Goal: Task Accomplishment & Management: Manage account settings

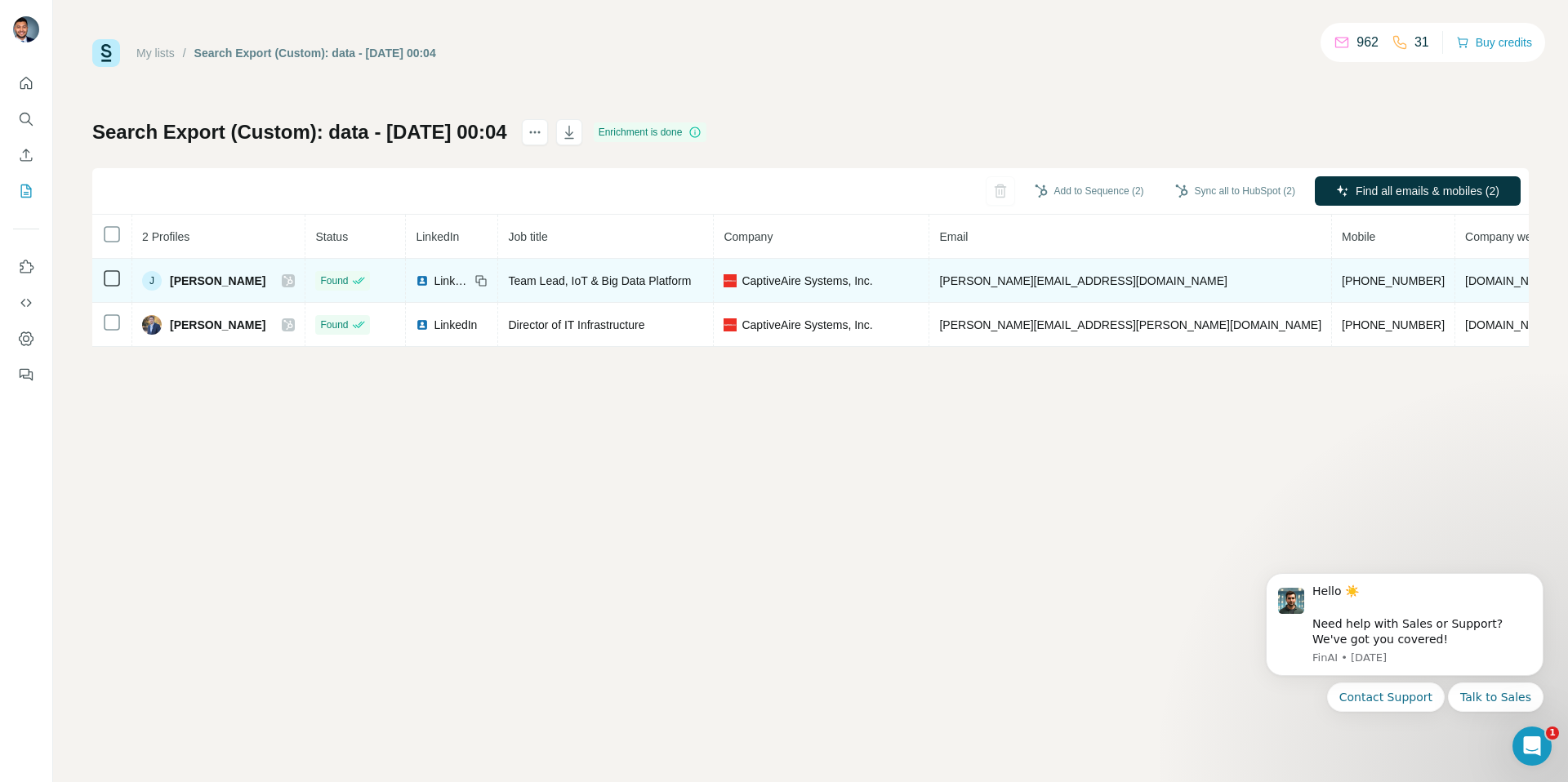
click at [284, 281] on icon at bounding box center [289, 281] width 10 height 13
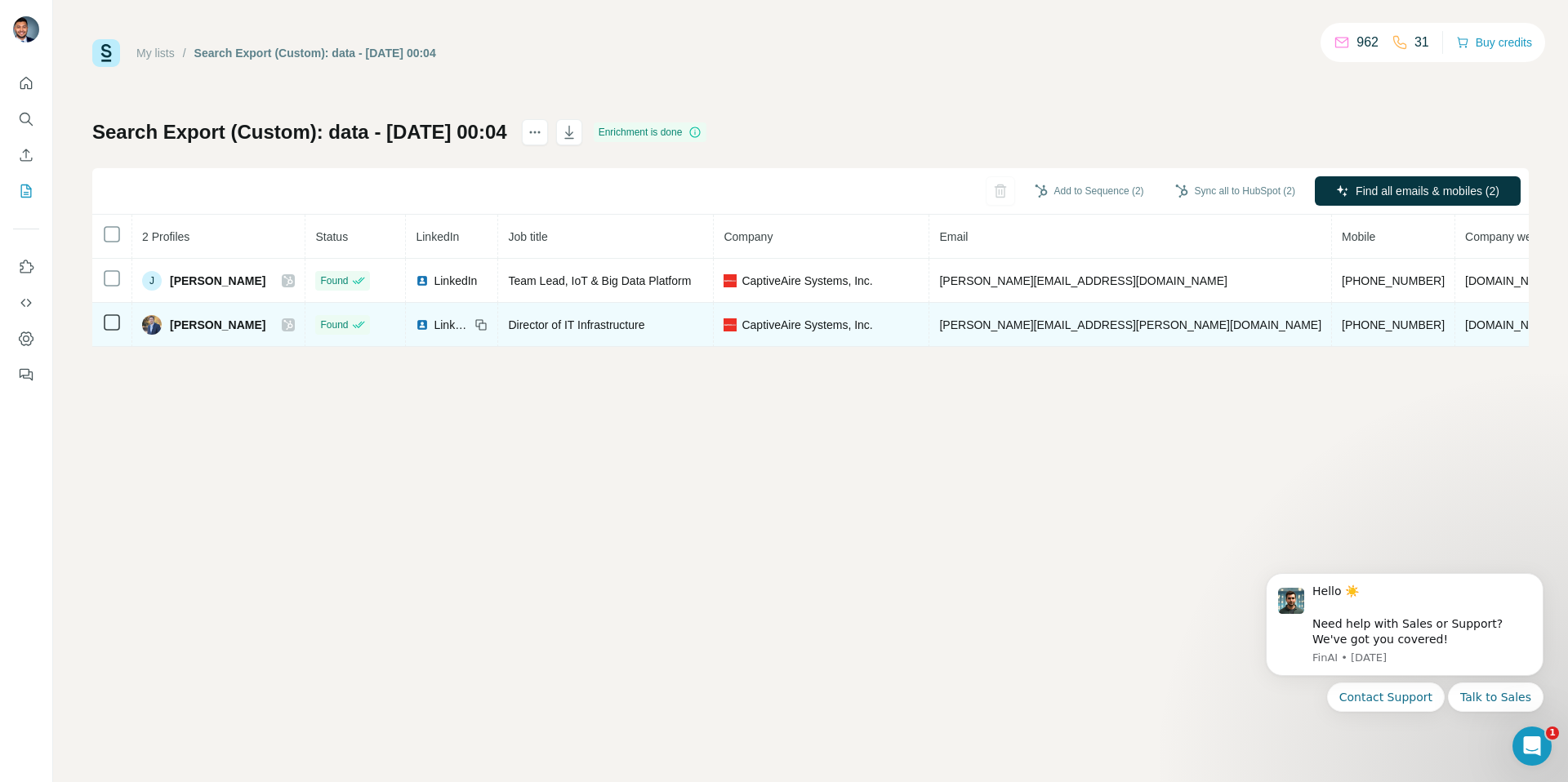
click at [284, 323] on icon at bounding box center [289, 325] width 10 height 13
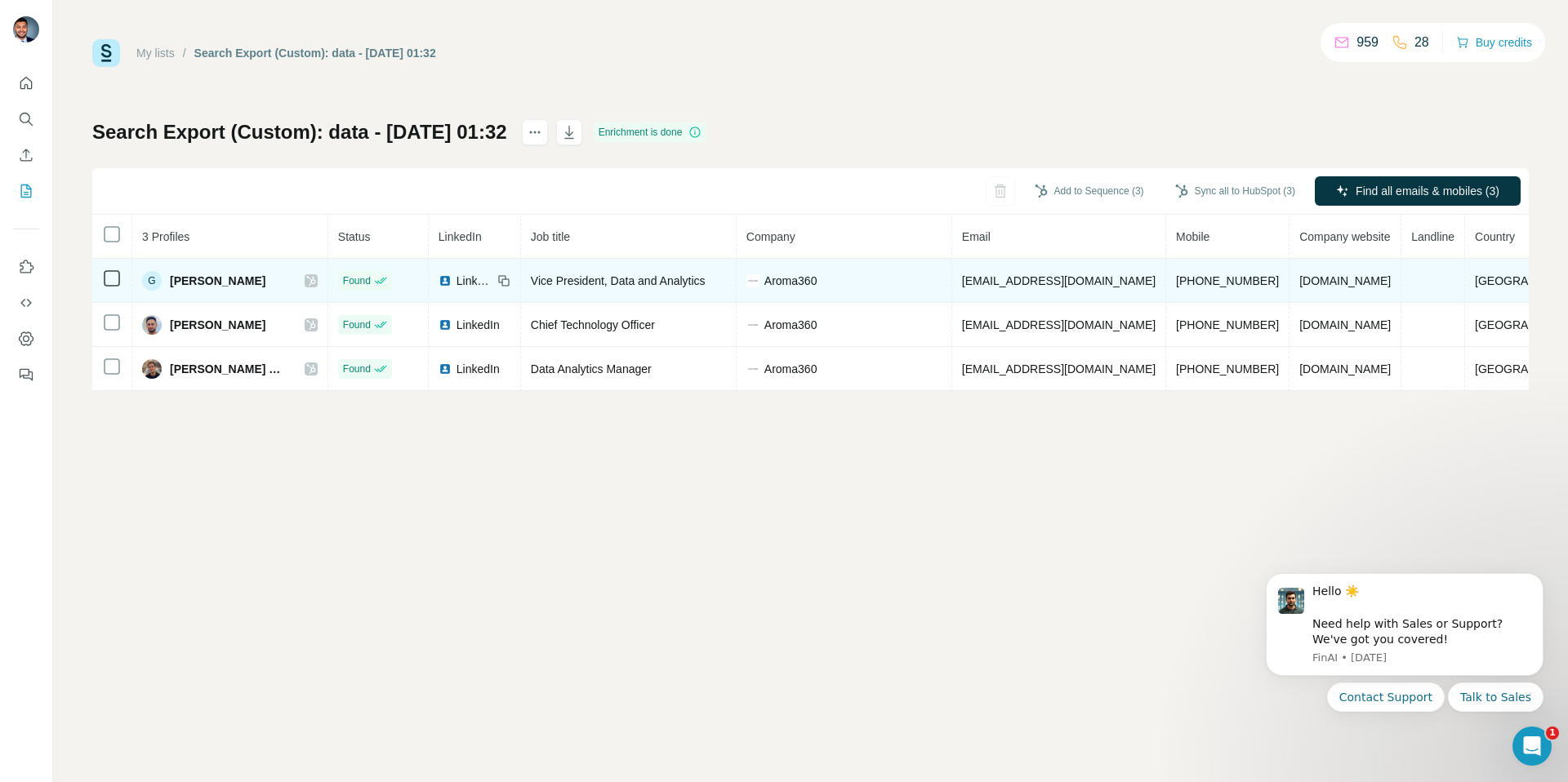
click at [316, 274] on icon at bounding box center [311, 281] width 10 height 13
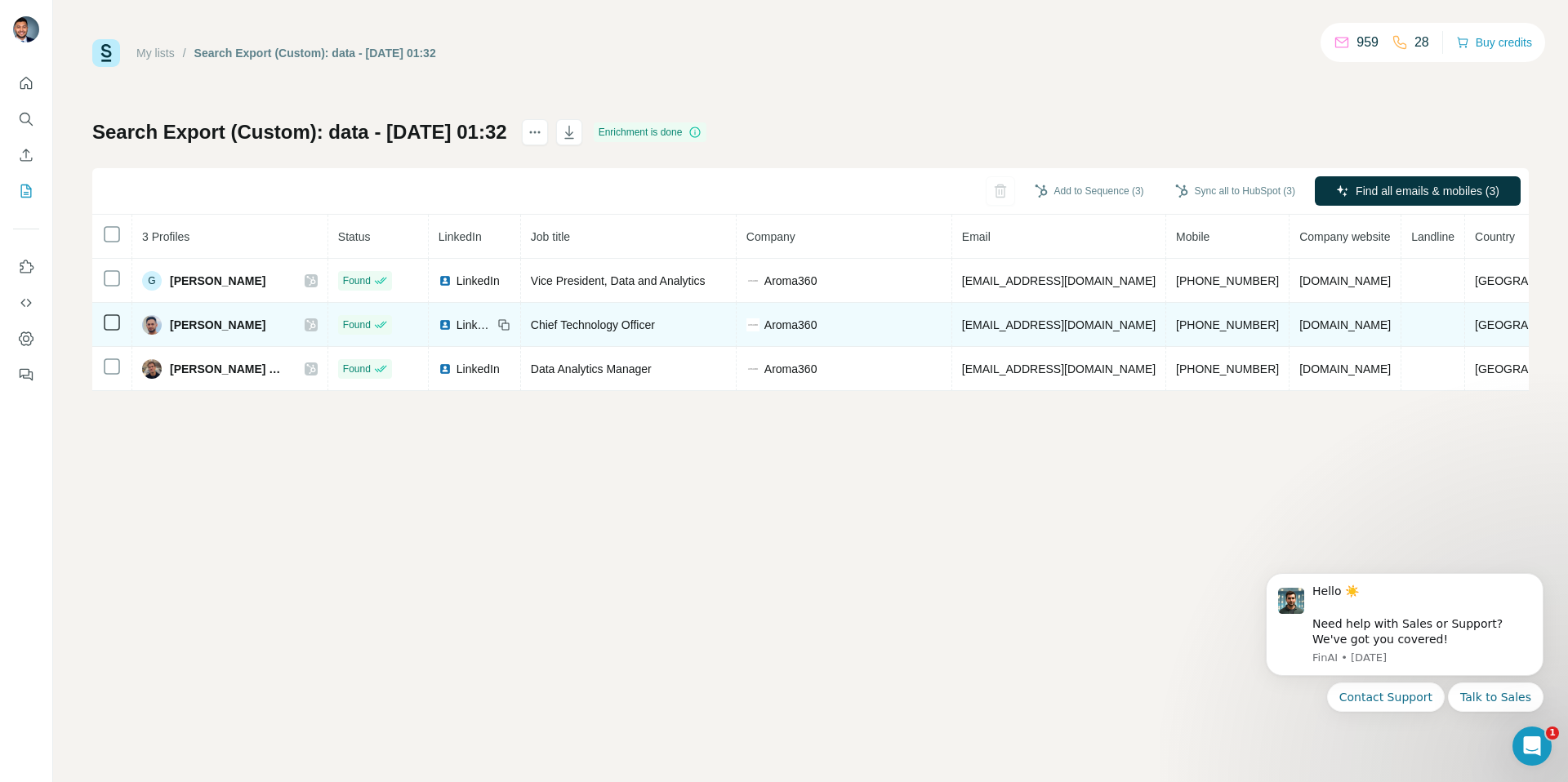
click at [316, 327] on icon at bounding box center [311, 325] width 10 height 13
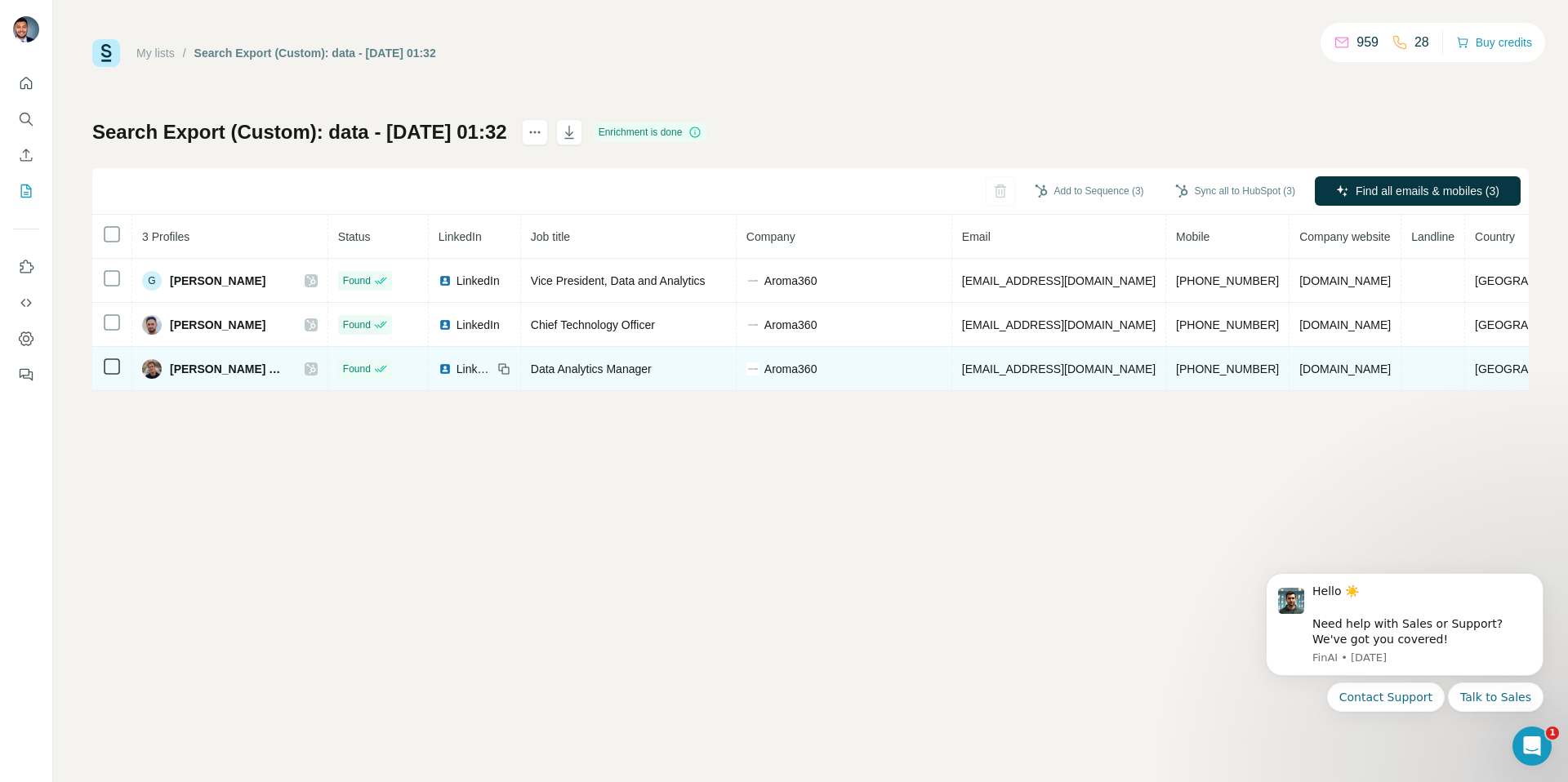
click at [315, 369] on icon at bounding box center [310, 369] width 9 height 10
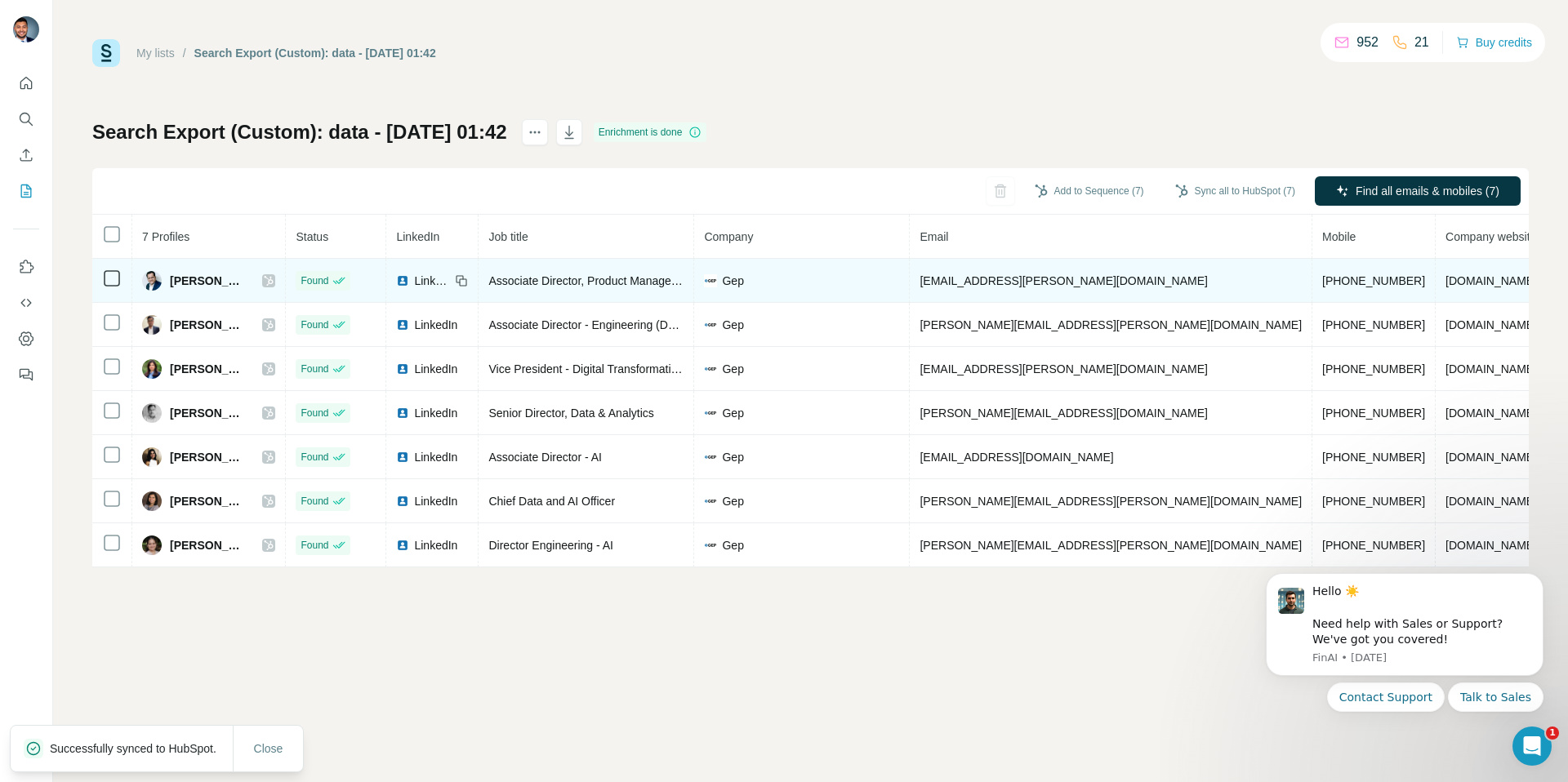
click at [274, 283] on icon at bounding box center [269, 281] width 10 height 13
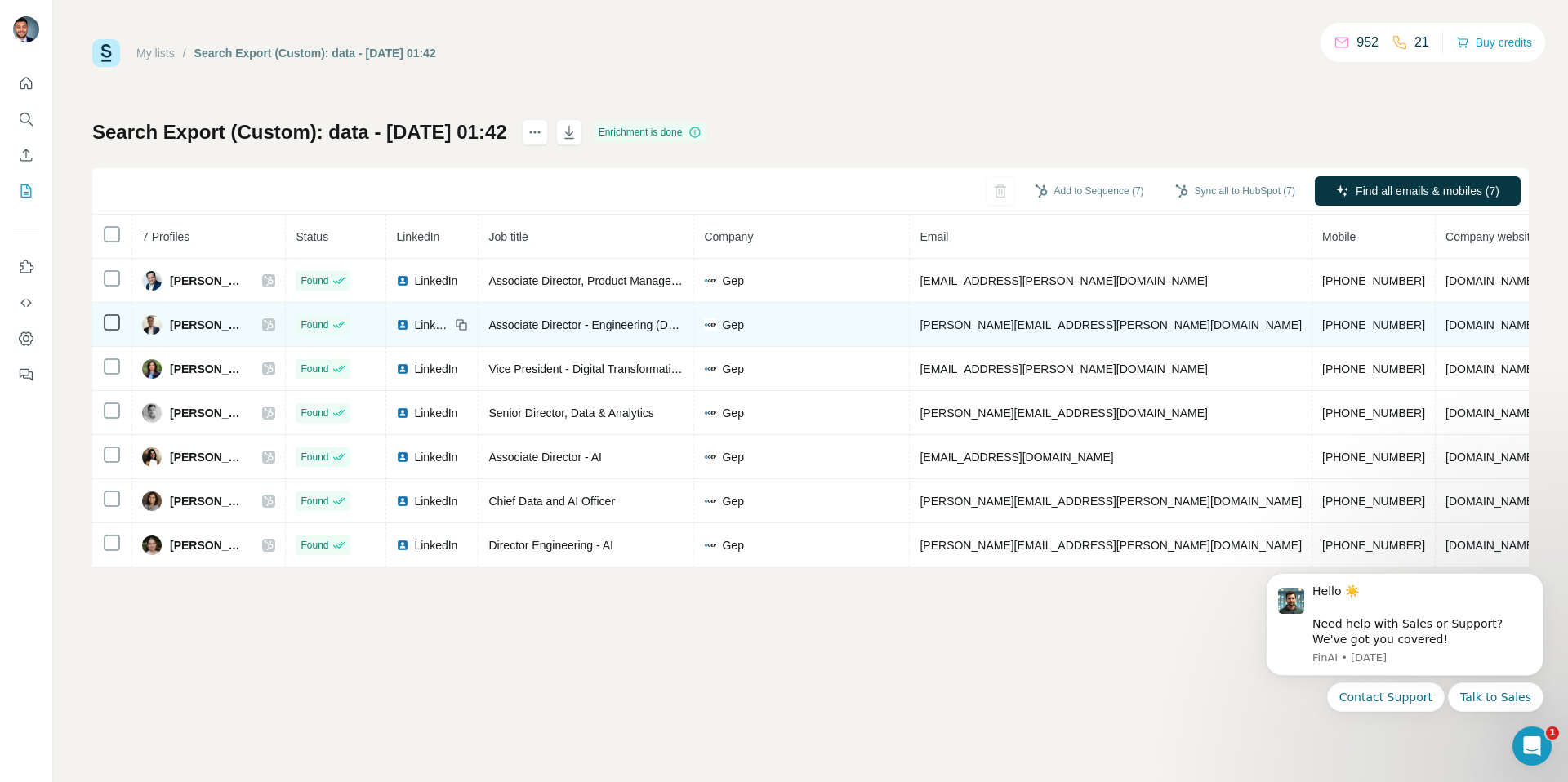
click at [274, 325] on icon at bounding box center [269, 325] width 10 height 13
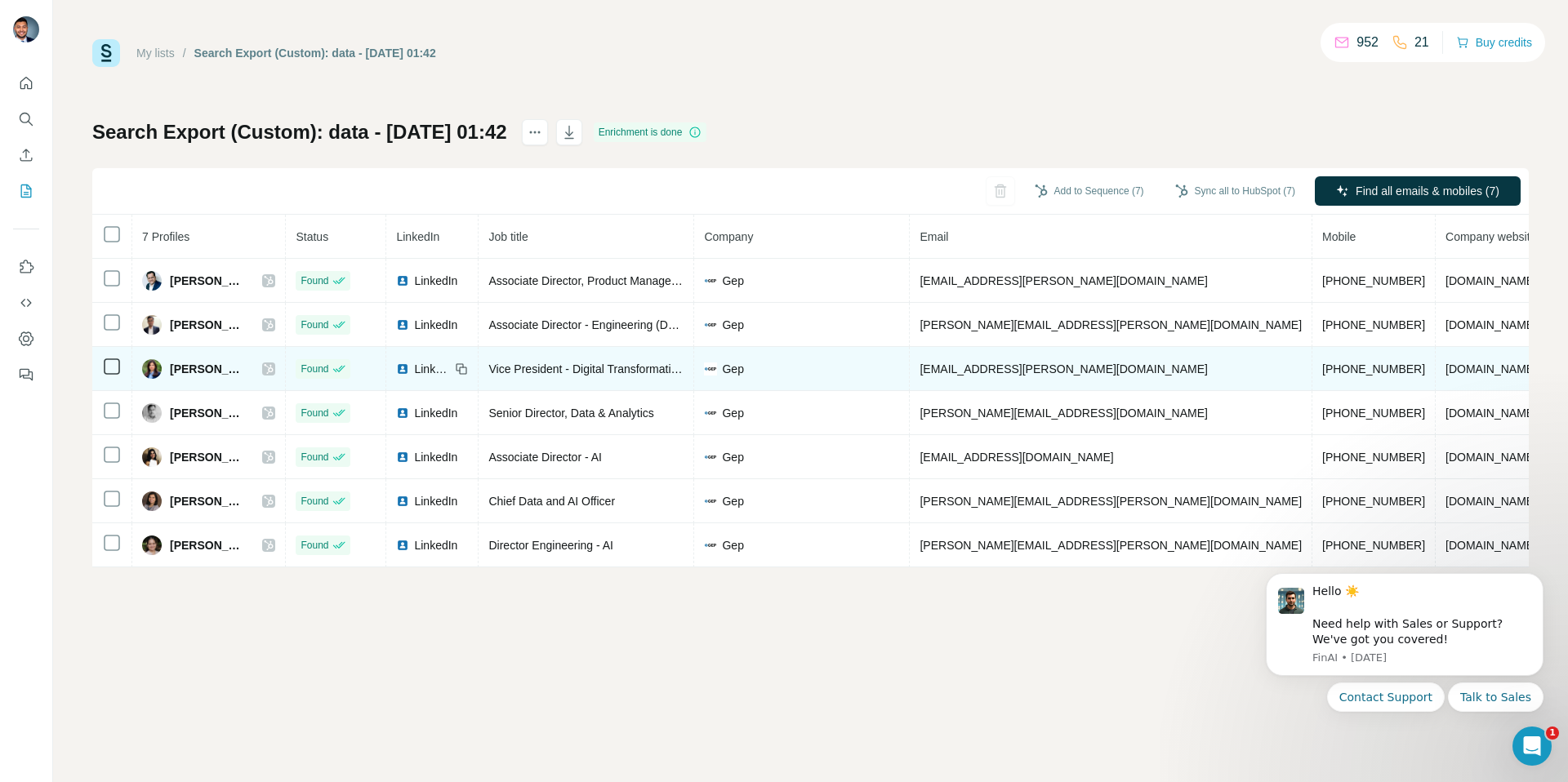
click at [274, 363] on icon at bounding box center [269, 369] width 10 height 13
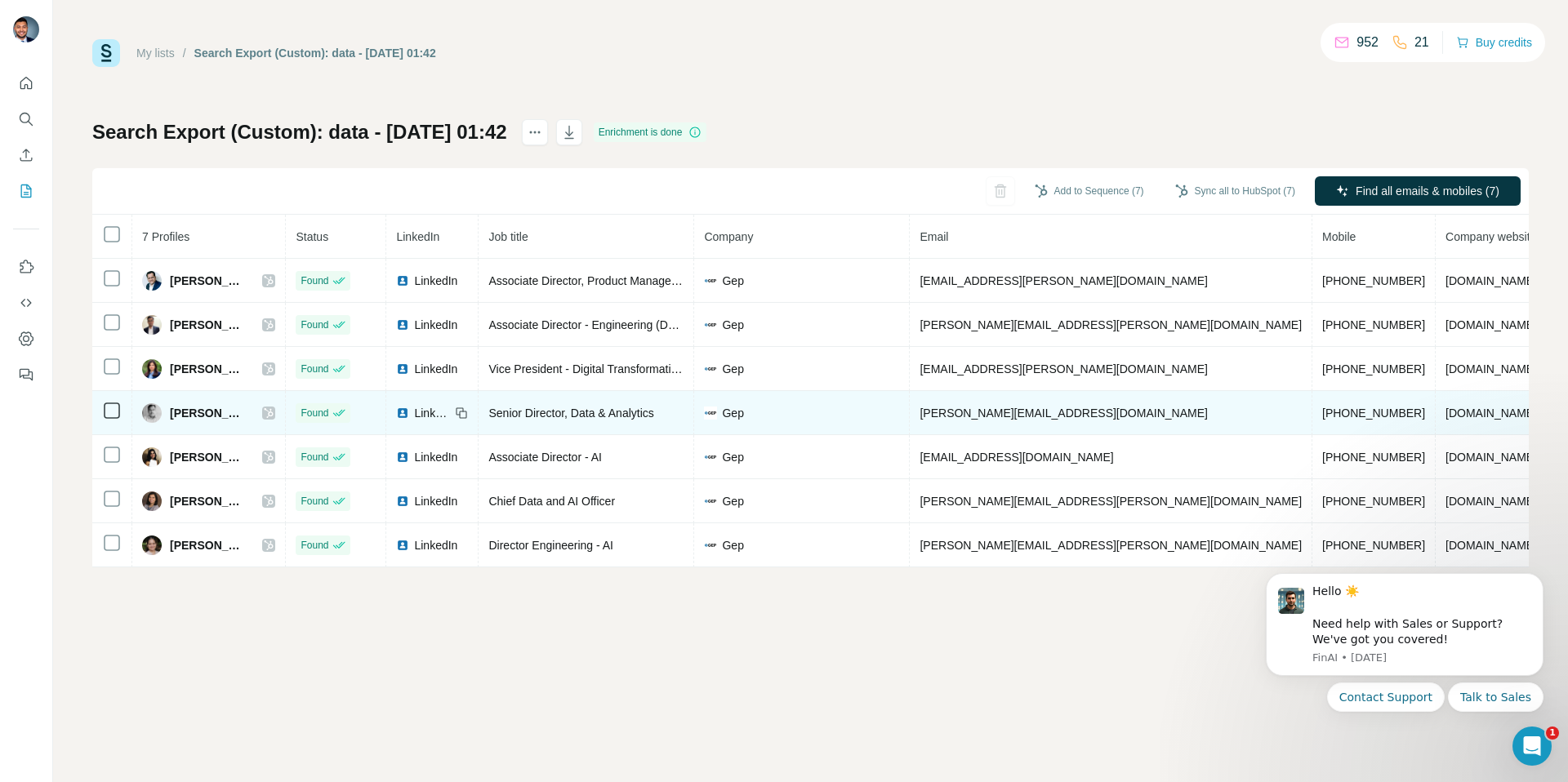
click at [274, 409] on icon at bounding box center [269, 414] width 10 height 13
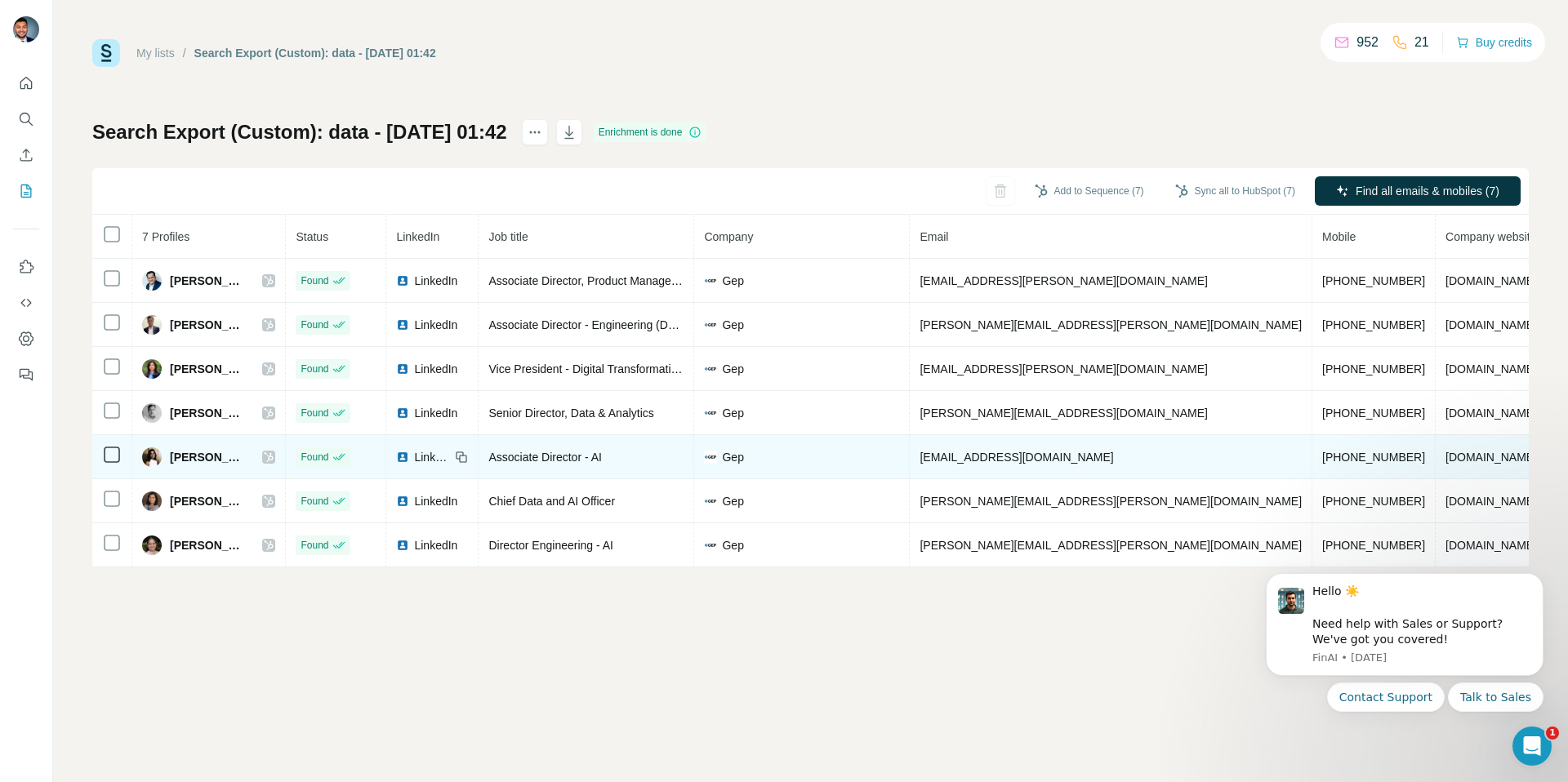
click at [274, 451] on icon at bounding box center [269, 457] width 10 height 13
click at [274, 454] on icon at bounding box center [269, 457] width 10 height 13
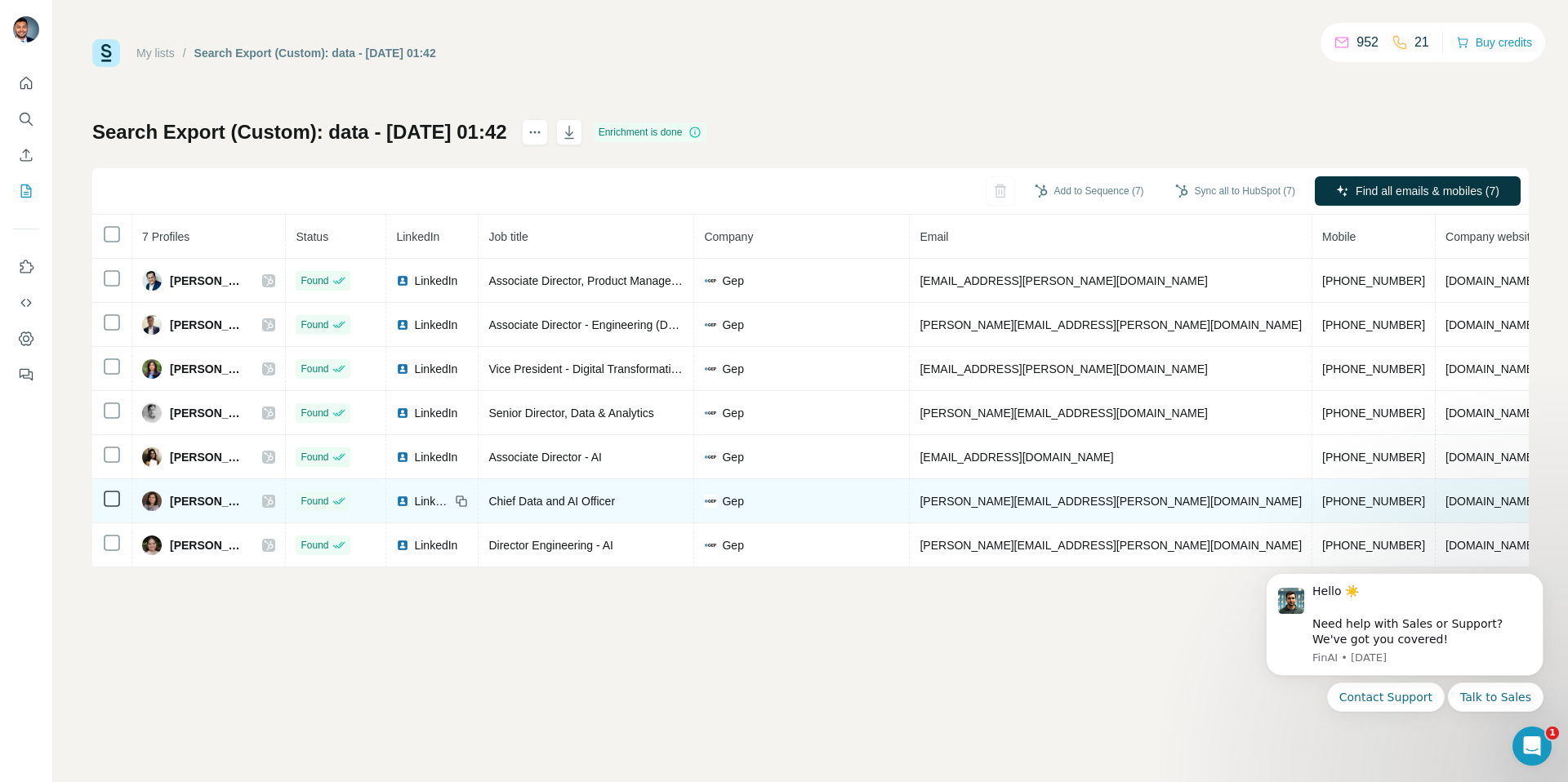
click at [275, 501] on div "Sonali Bhavsar" at bounding box center [209, 500] width 133 height 19
click at [274, 502] on icon at bounding box center [269, 501] width 10 height 13
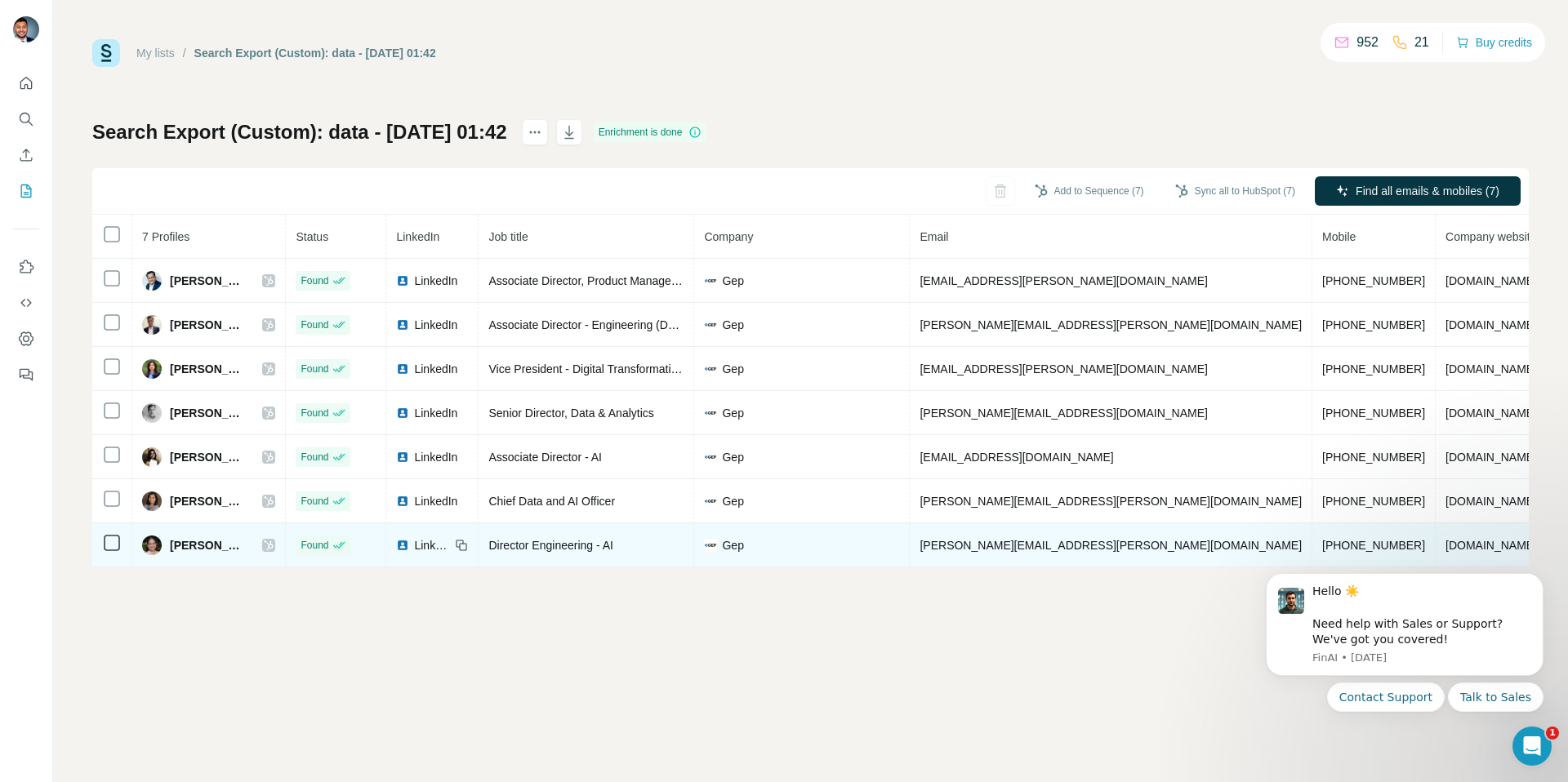
click at [274, 543] on icon at bounding box center [269, 545] width 10 height 13
